Goal: Transaction & Acquisition: Purchase product/service

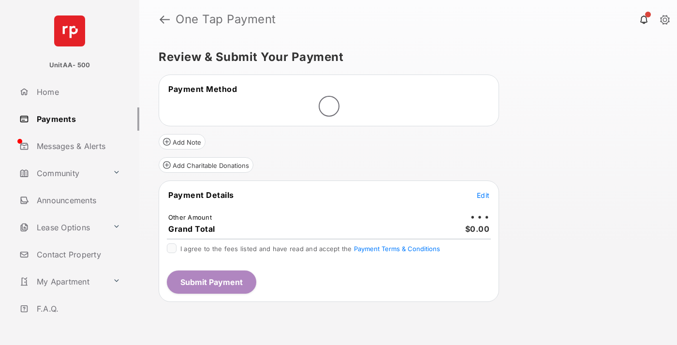
click at [483, 195] on span "Edit" at bounding box center [483, 195] width 13 height 8
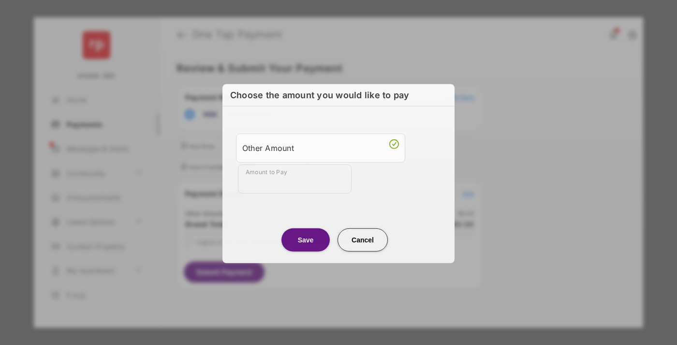
click at [321, 147] on div "Other Amount" at bounding box center [320, 147] width 157 height 16
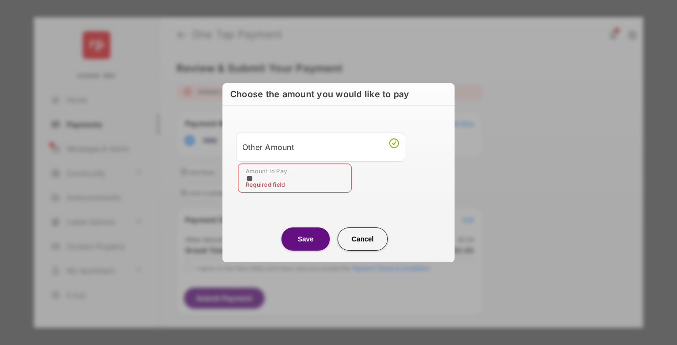
type input "**"
click at [306, 239] on button "Save" at bounding box center [306, 238] width 48 height 23
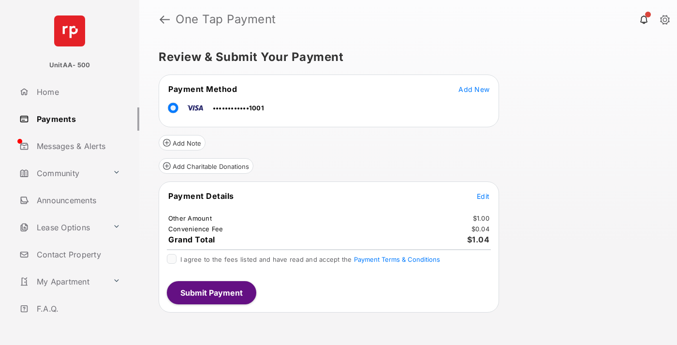
click at [483, 196] on span "Edit" at bounding box center [483, 196] width 13 height 8
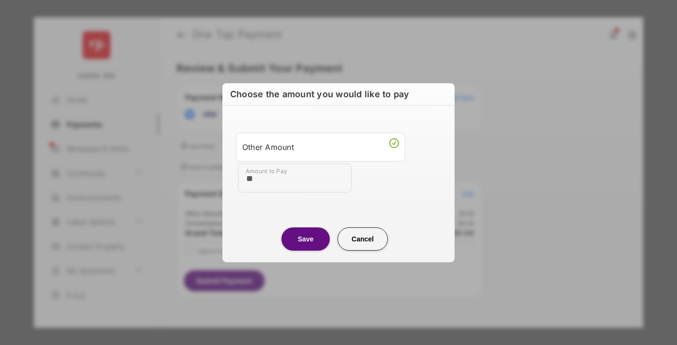
click at [306, 239] on button "Save" at bounding box center [306, 238] width 48 height 23
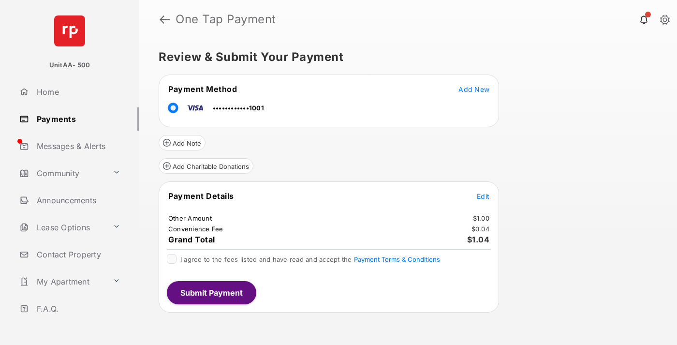
click at [211, 292] on button "Submit Payment" at bounding box center [212, 292] width 90 height 23
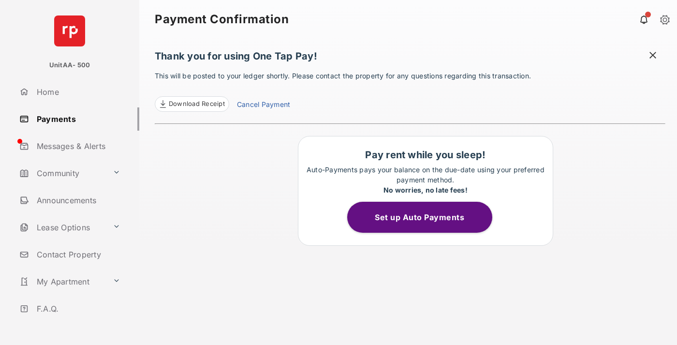
click at [75, 119] on link "Payments" at bounding box center [77, 118] width 124 height 23
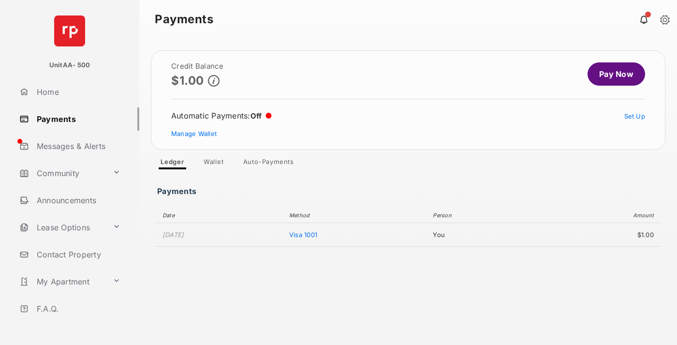
click at [613, 74] on link "Pay Now" at bounding box center [617, 73] width 58 height 23
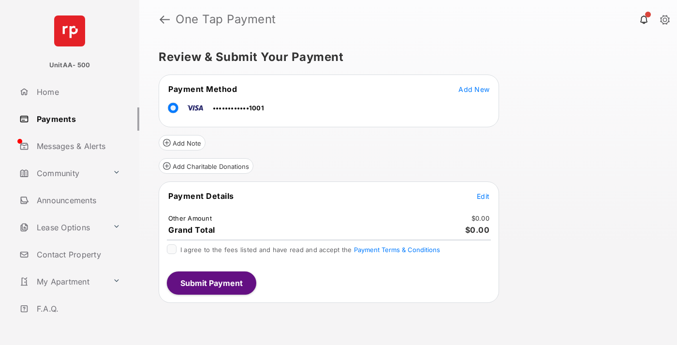
click at [483, 196] on span "Edit" at bounding box center [483, 196] width 13 height 8
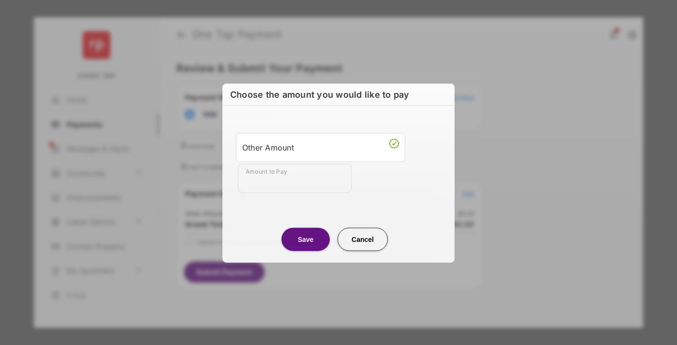
click at [321, 147] on div "Other Amount" at bounding box center [320, 147] width 157 height 16
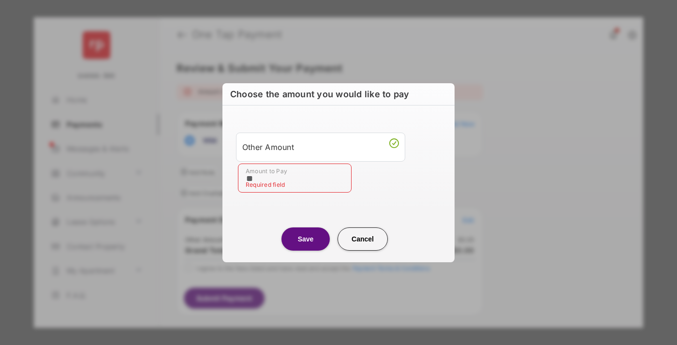
type input "**"
click at [306, 239] on button "Save" at bounding box center [306, 238] width 48 height 23
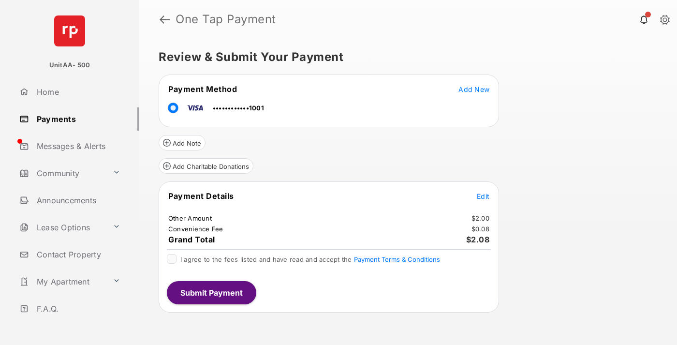
click at [211, 292] on button "Submit Payment" at bounding box center [212, 292] width 90 height 23
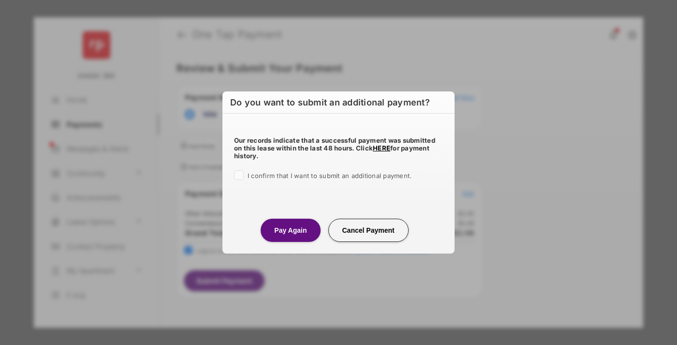
click at [290, 230] on button "Pay Again" at bounding box center [291, 230] width 60 height 23
